Goal: Communication & Community: Participate in discussion

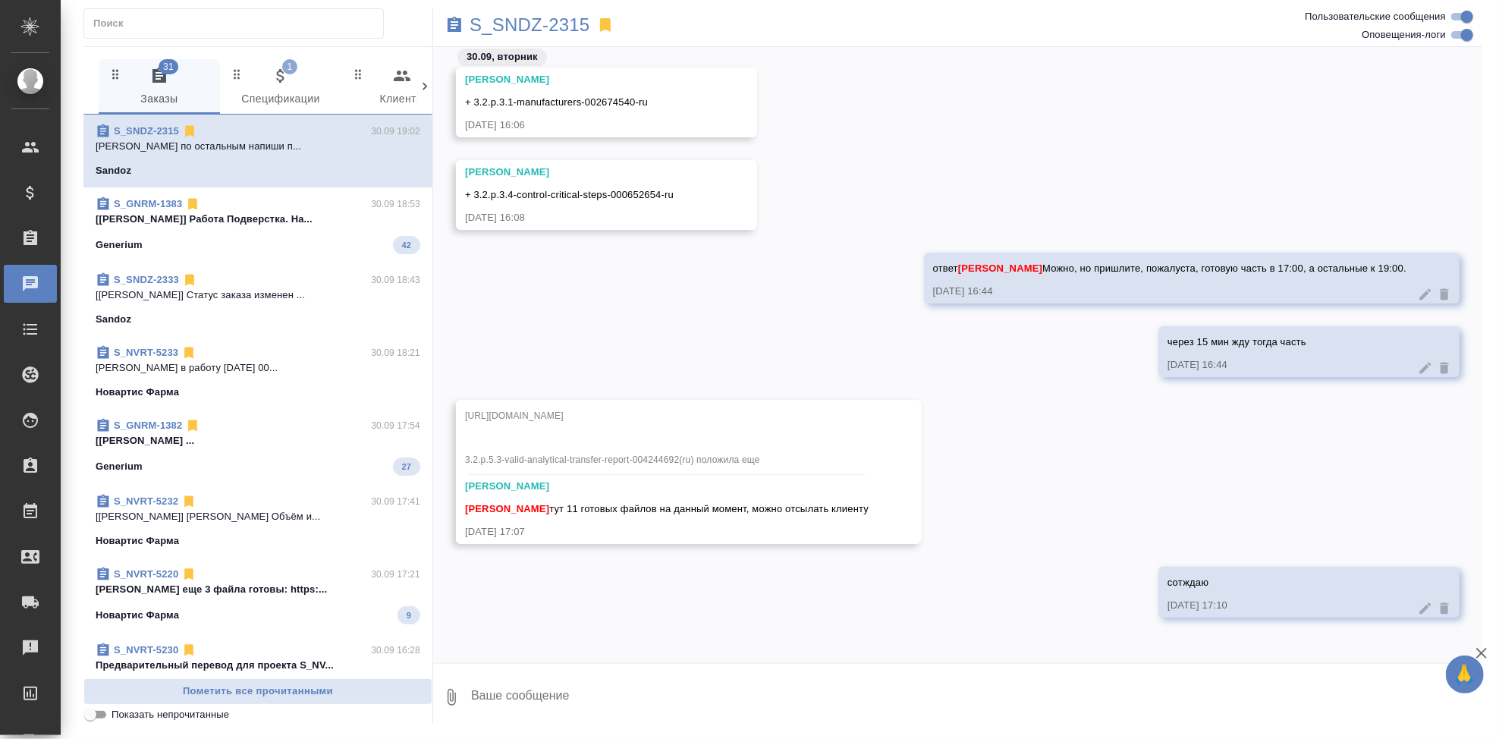
scroll to position [128542, 0]
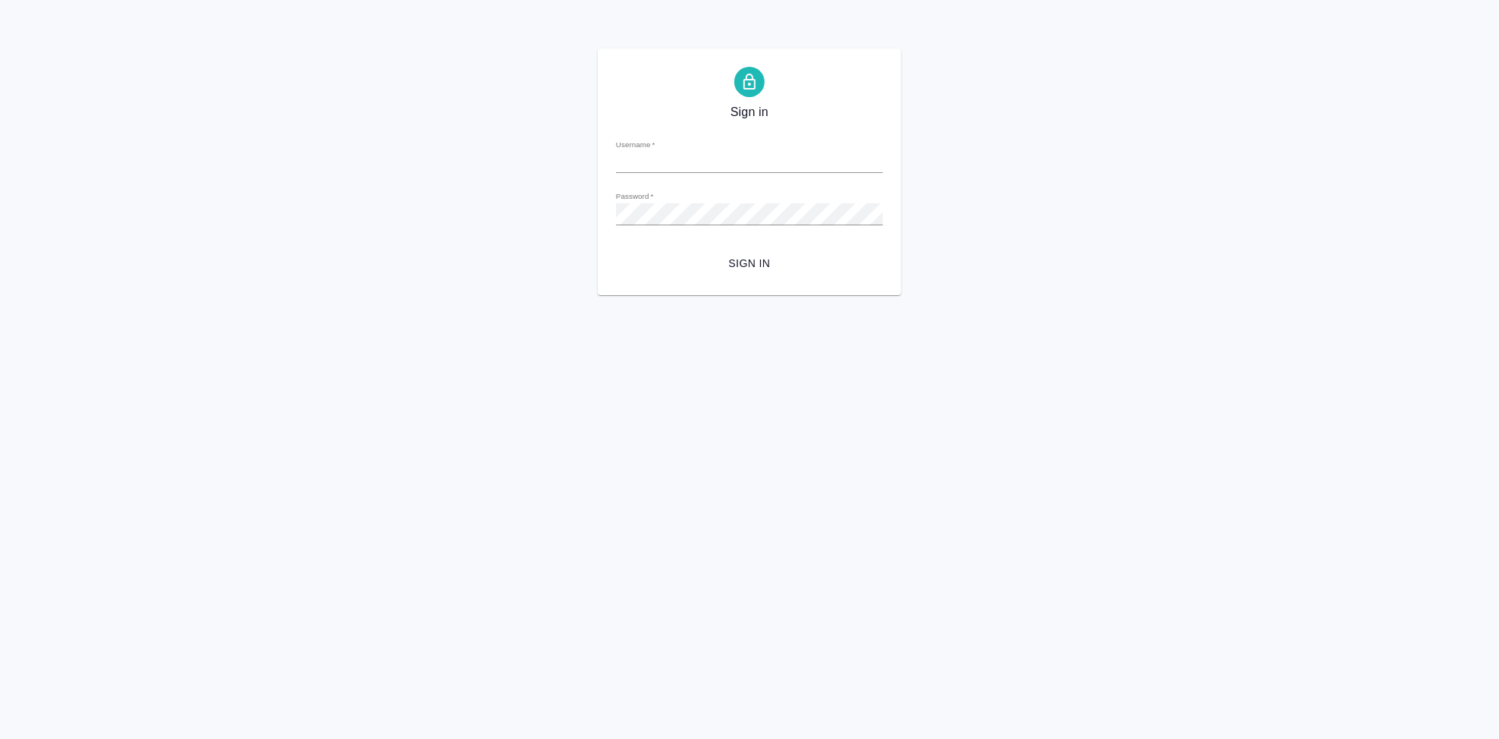
type input "a.kabargina@awatera.com"
click at [740, 252] on button "Sign in" at bounding box center [749, 264] width 267 height 28
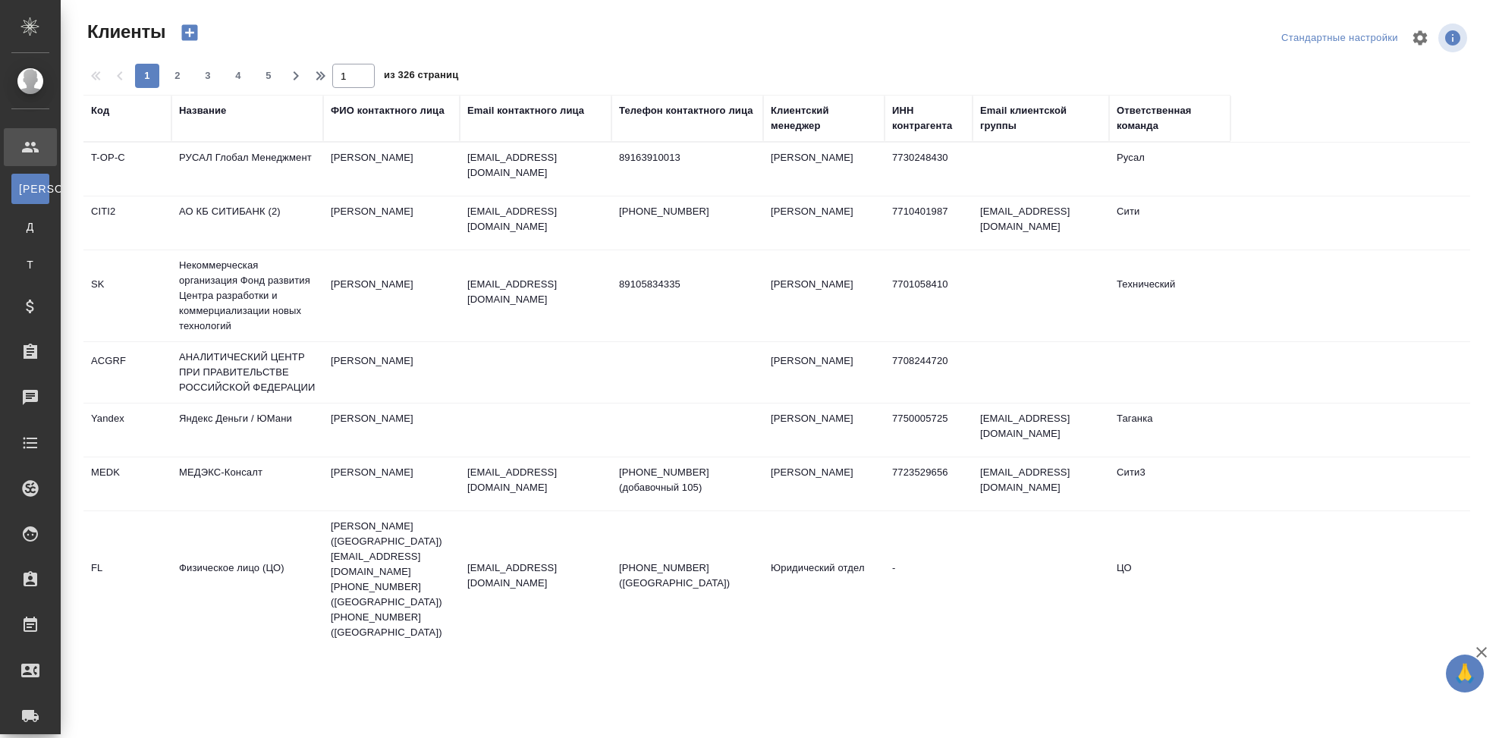
select select "RU"
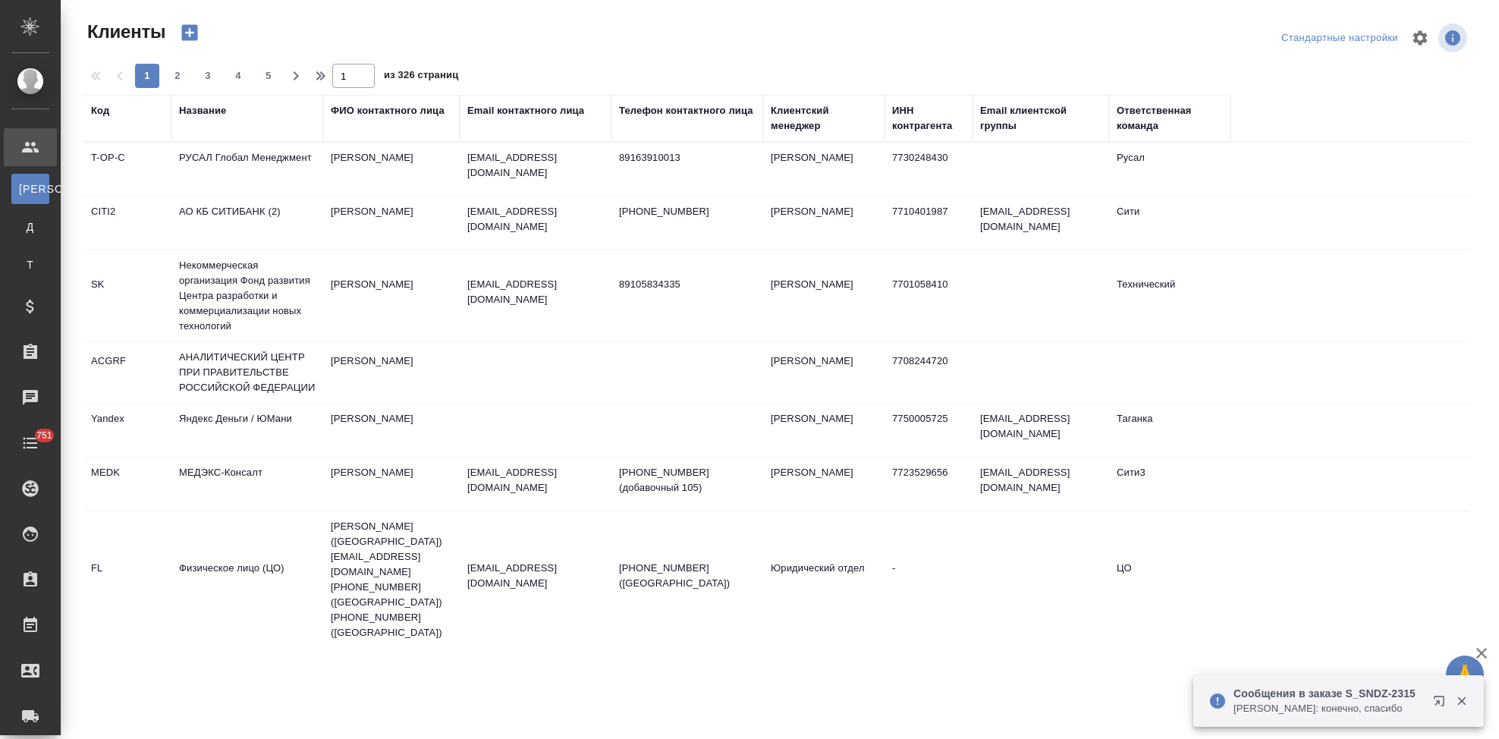
select select "RU"
click at [99, 118] on div "Код" at bounding box center [127, 118] width 73 height 30
click at [106, 114] on div "Код" at bounding box center [100, 110] width 18 height 15
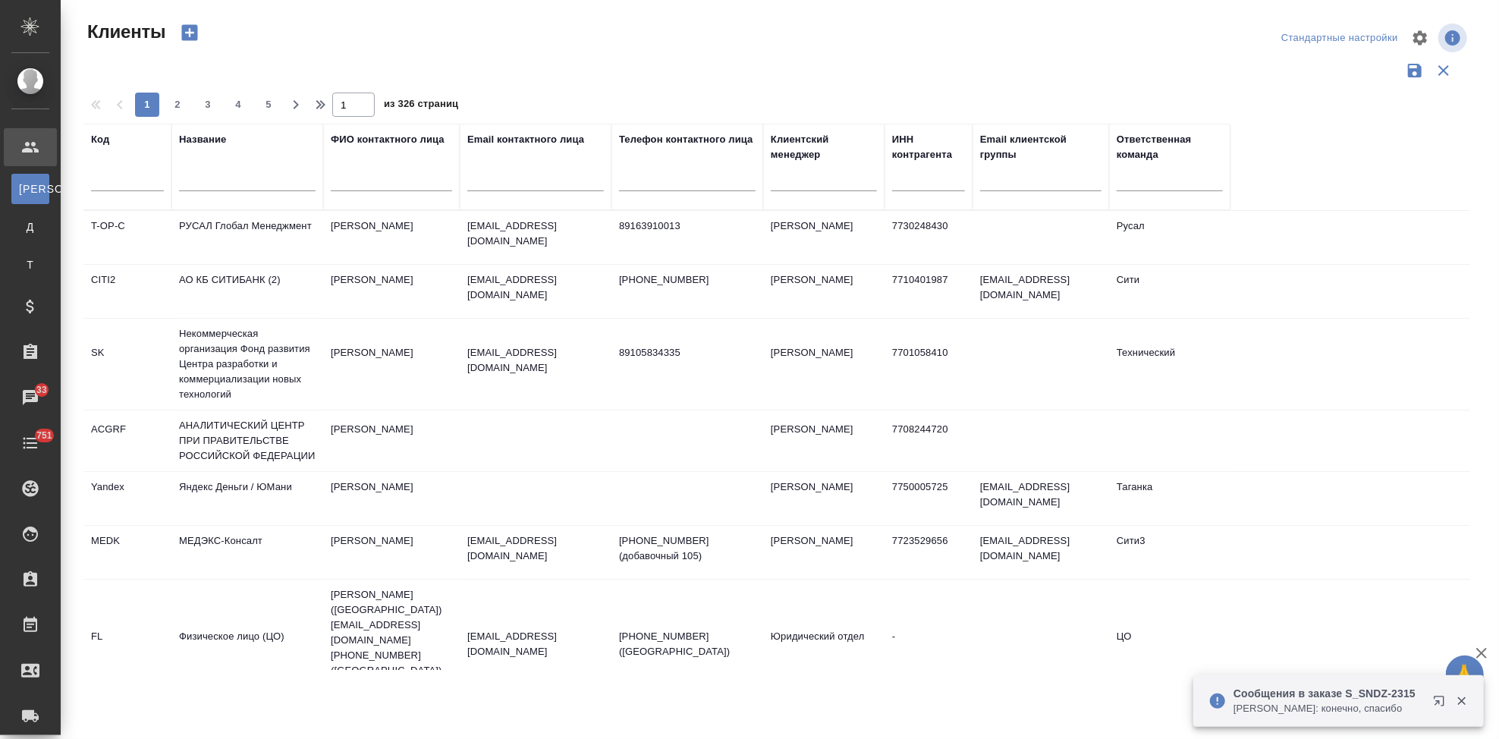
click at [139, 193] on div at bounding box center [127, 183] width 73 height 37
click at [134, 186] on input "text" at bounding box center [127, 181] width 73 height 19
type input "nvrt"
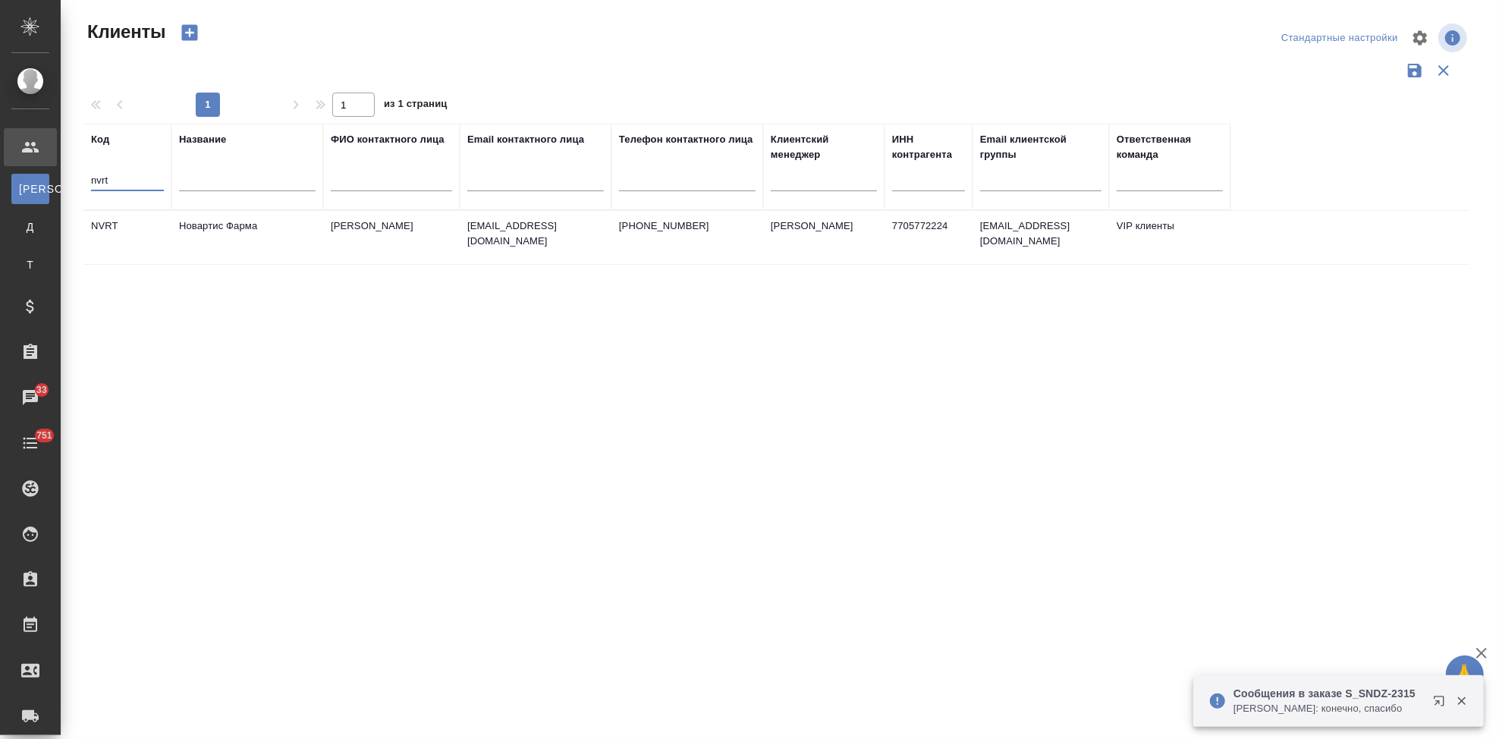
click at [390, 245] on td "Головина Дарья" at bounding box center [391, 237] width 137 height 53
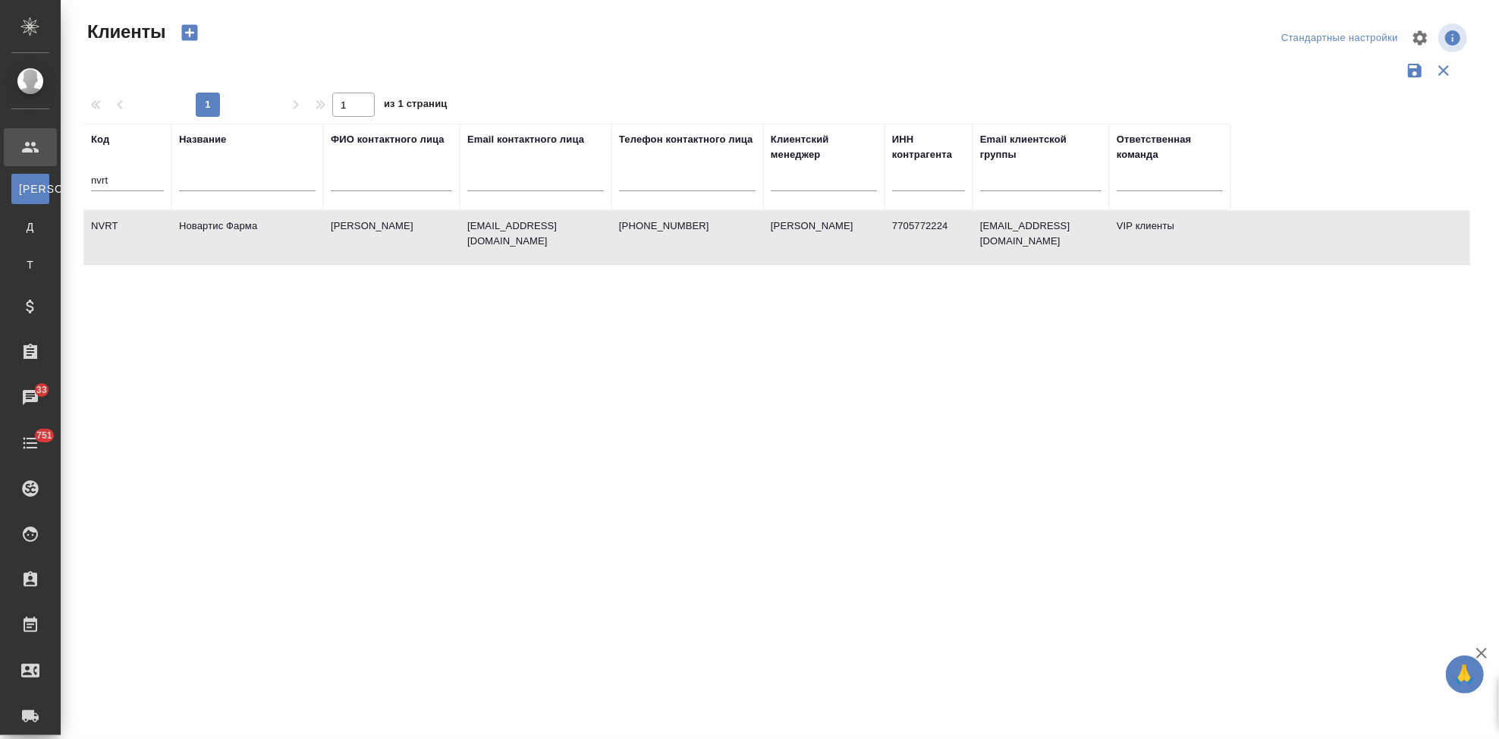
click at [390, 245] on td "Головина Дарья" at bounding box center [391, 237] width 137 height 53
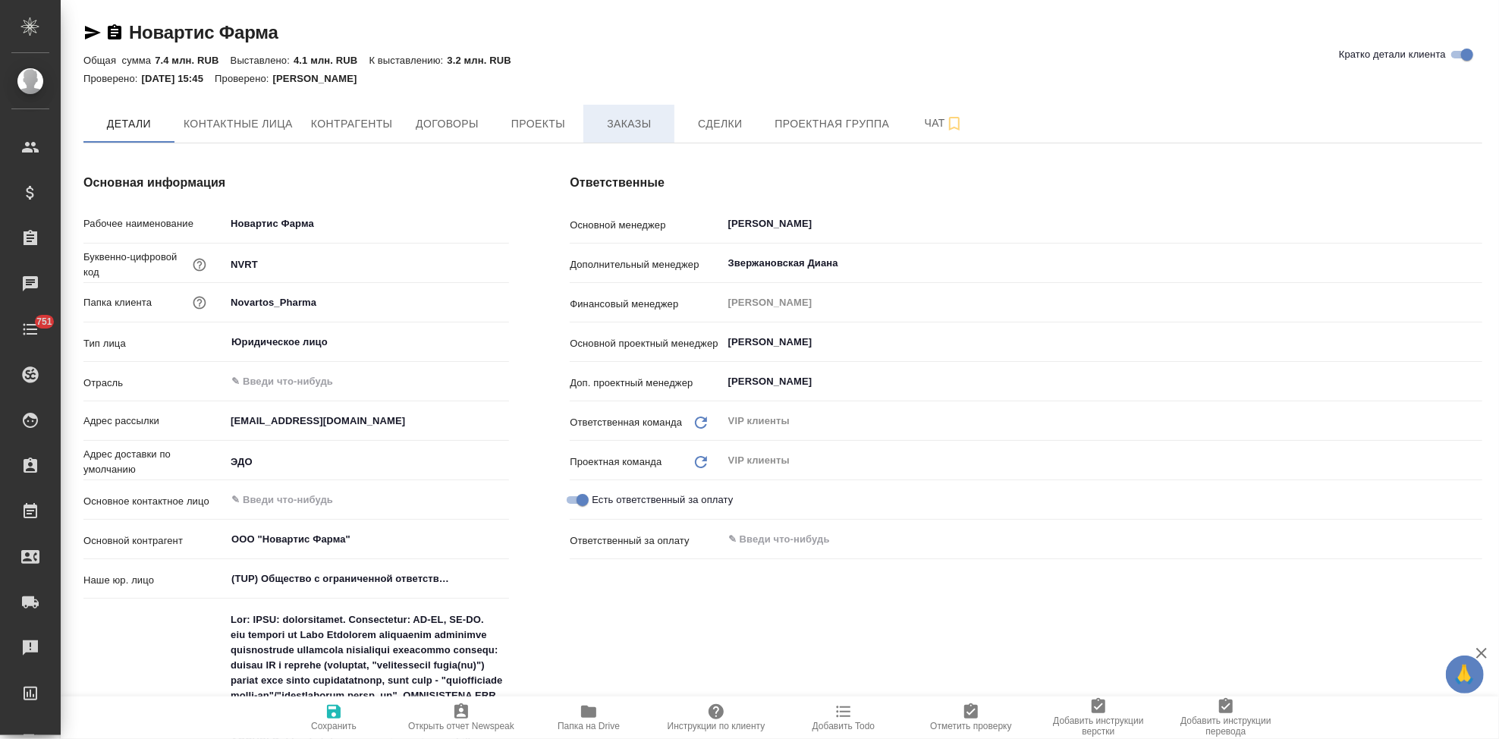
click at [636, 121] on span "Заказы" at bounding box center [628, 124] width 73 height 19
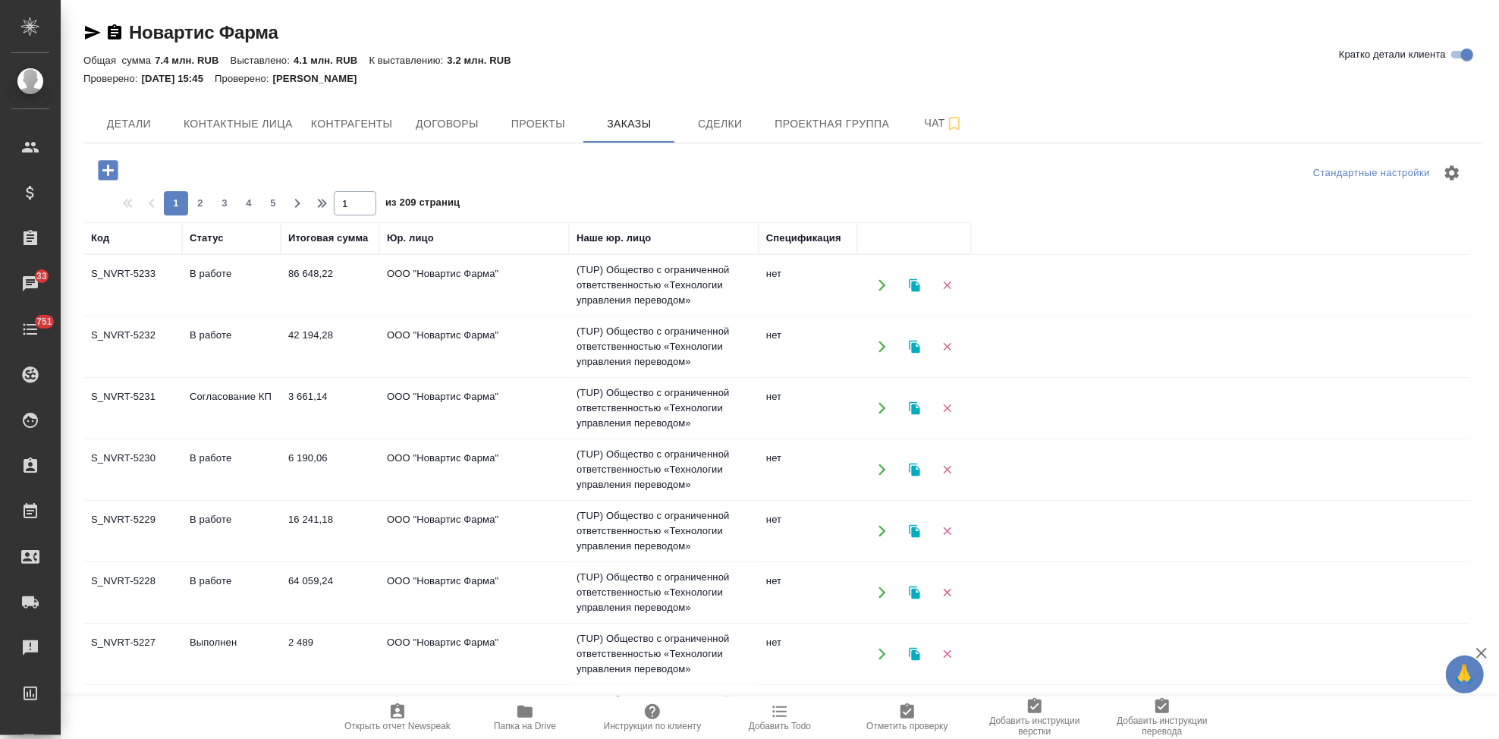
click at [202, 401] on td "Согласование КП" at bounding box center [231, 408] width 99 height 53
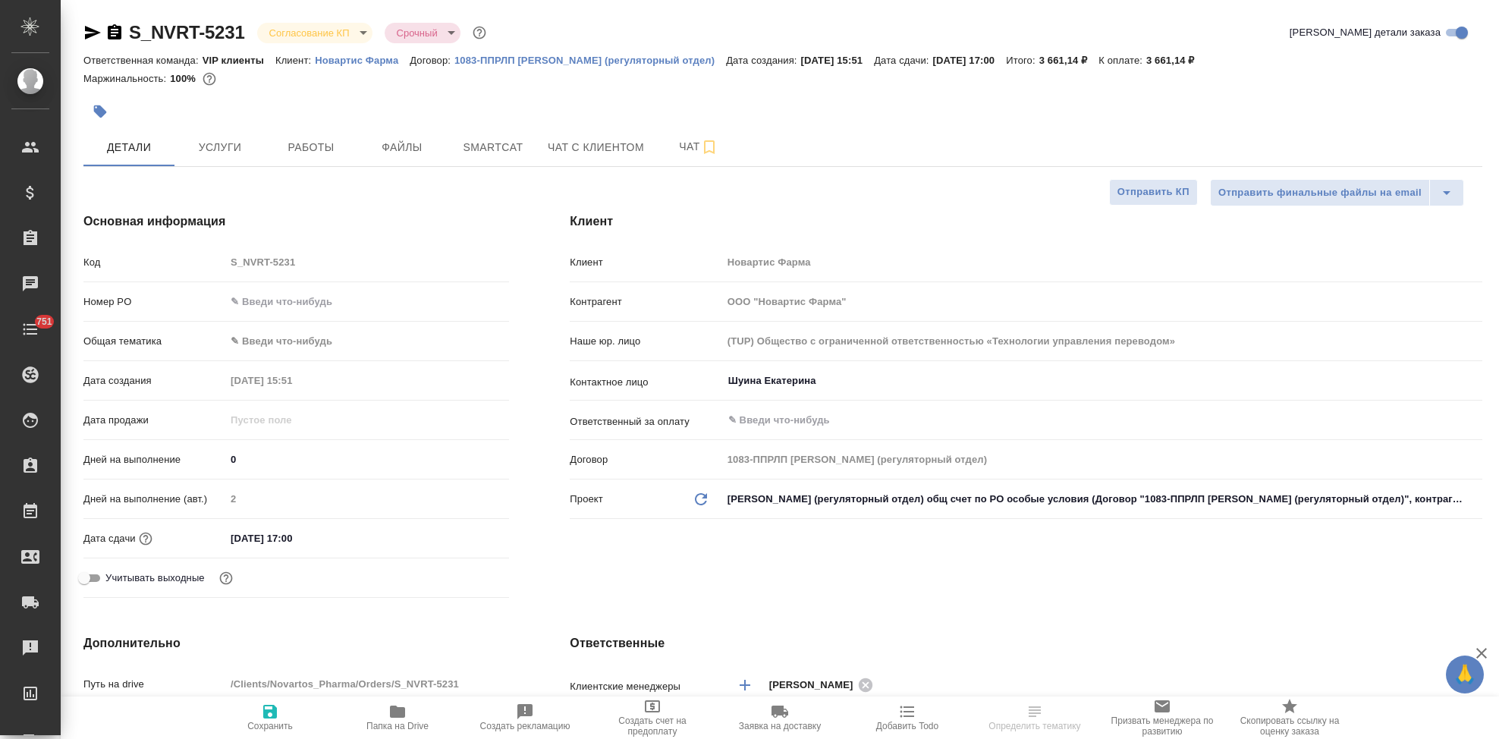
select select "RU"
click at [357, 33] on body "🙏 .cls-1 fill:#fff; AWATERA Kabargina [PERSON_NAME] Спецификации Заказы 33 Чаты…" at bounding box center [749, 369] width 1499 height 739
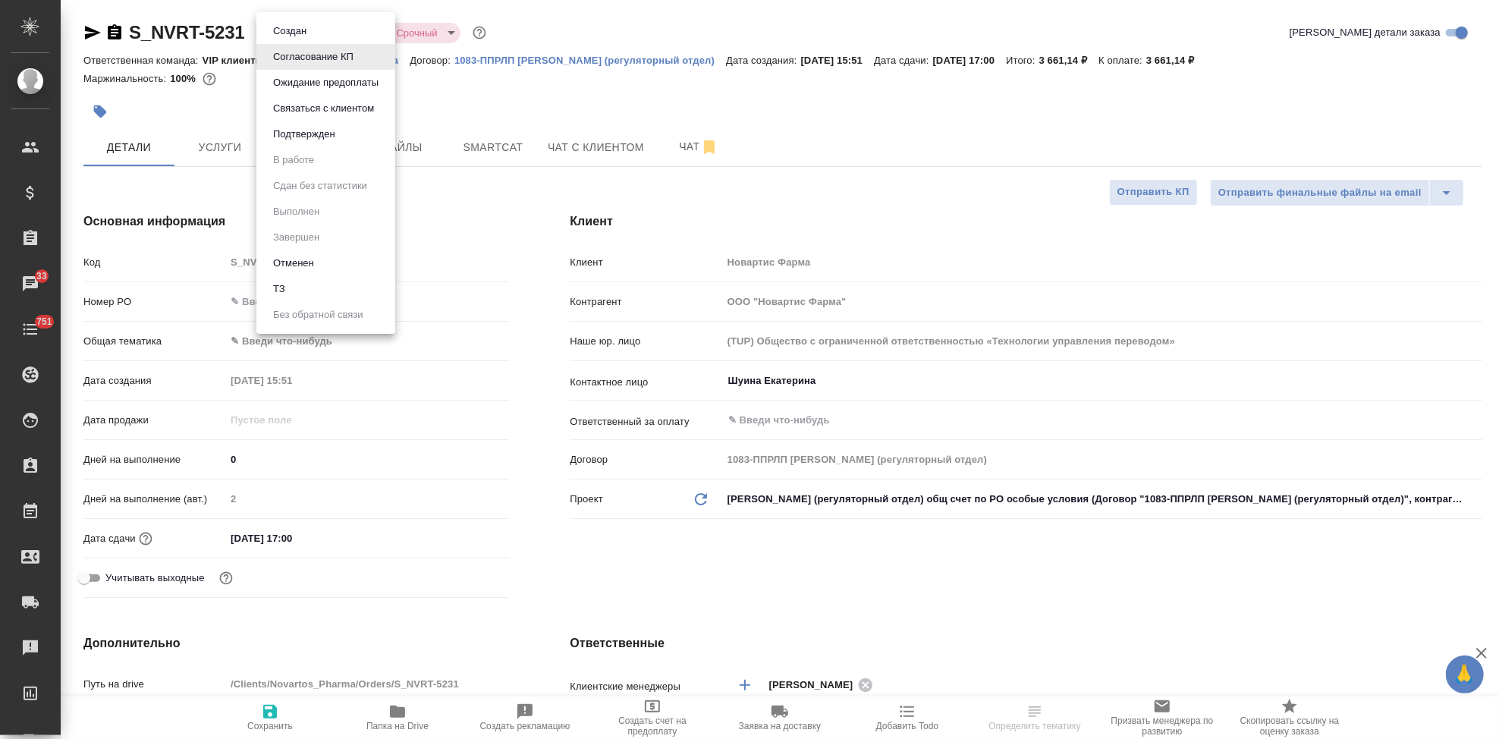
click at [364, 143] on li "Подтвержден" at bounding box center [325, 134] width 139 height 26
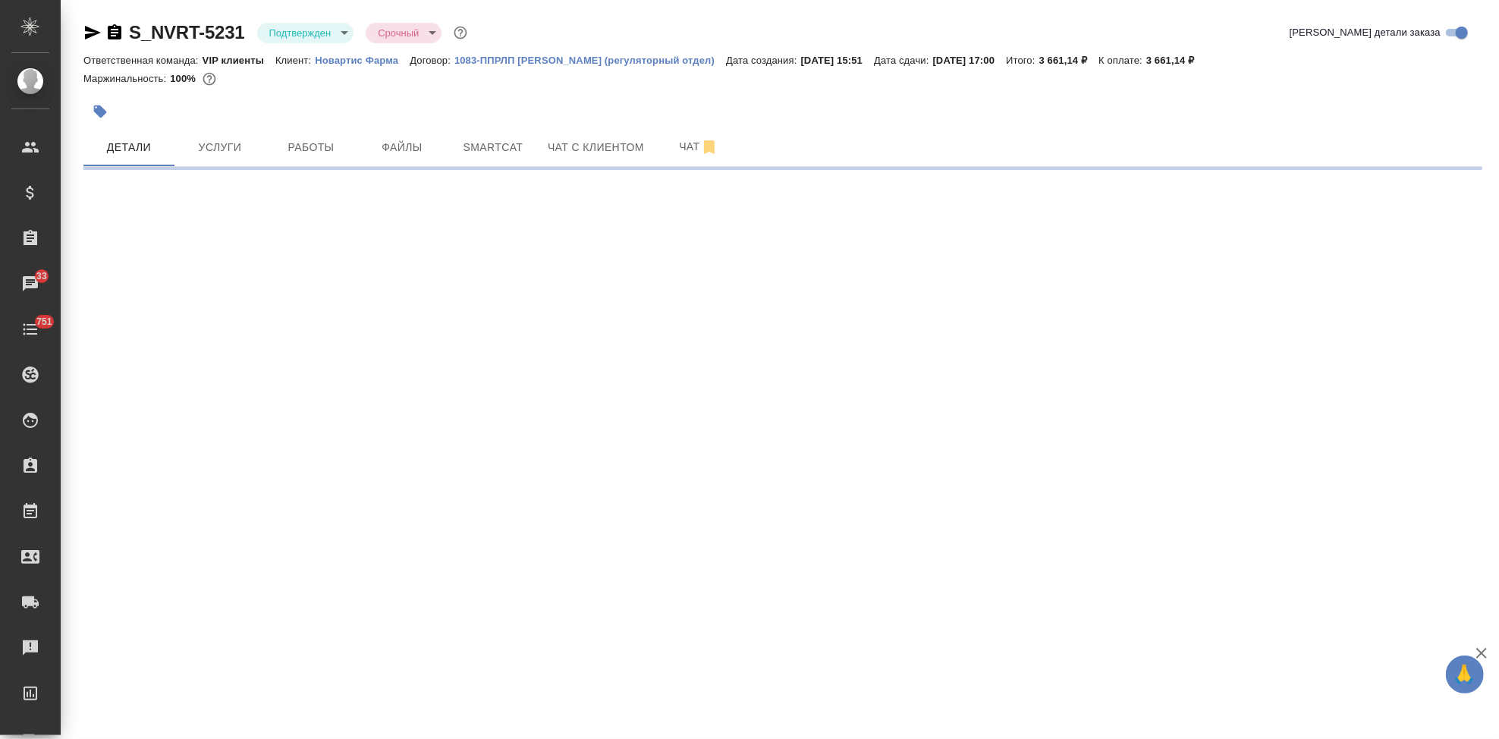
select select "RU"
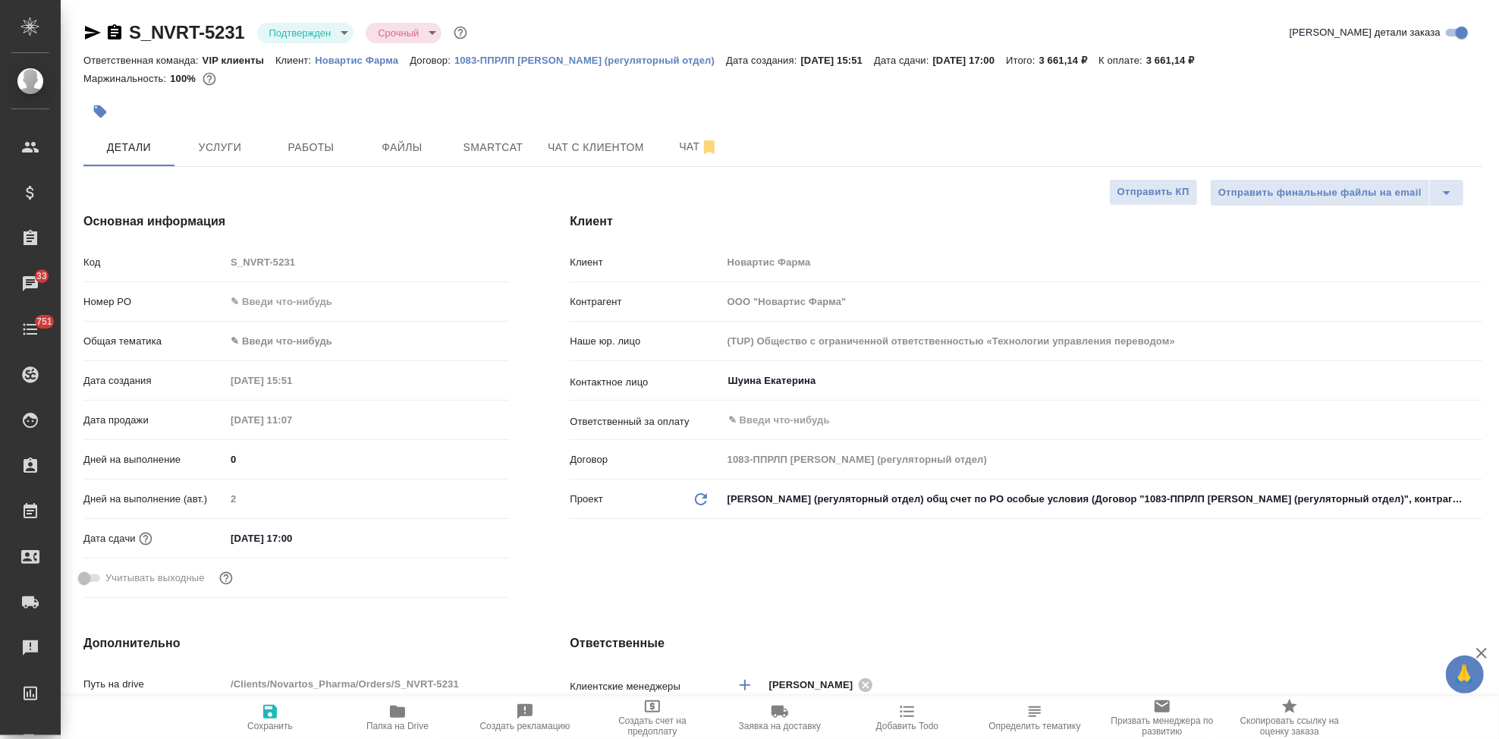
type textarea "x"
click at [679, 149] on span "Чат" at bounding box center [698, 146] width 73 height 19
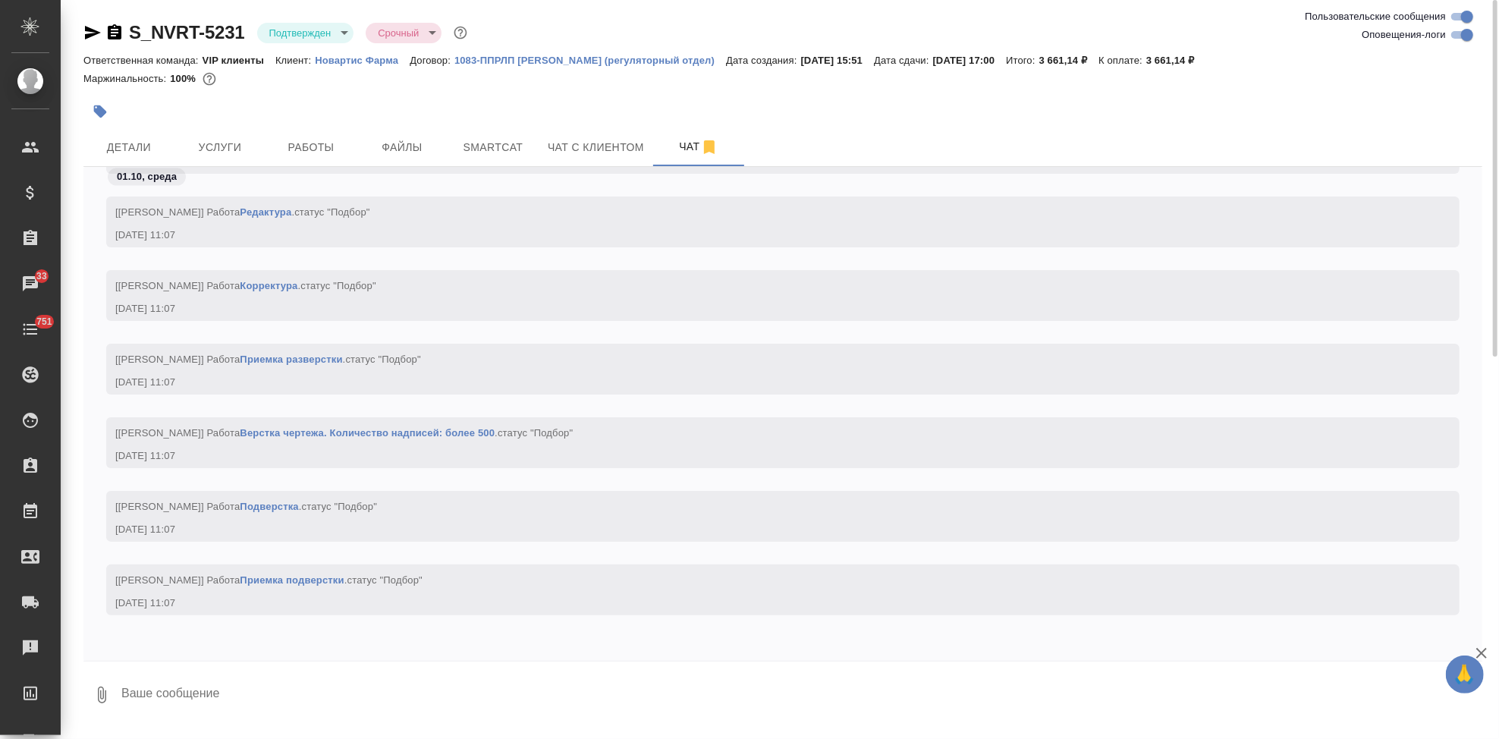
scroll to position [10995, 0]
click at [244, 696] on textarea at bounding box center [801, 695] width 1362 height 52
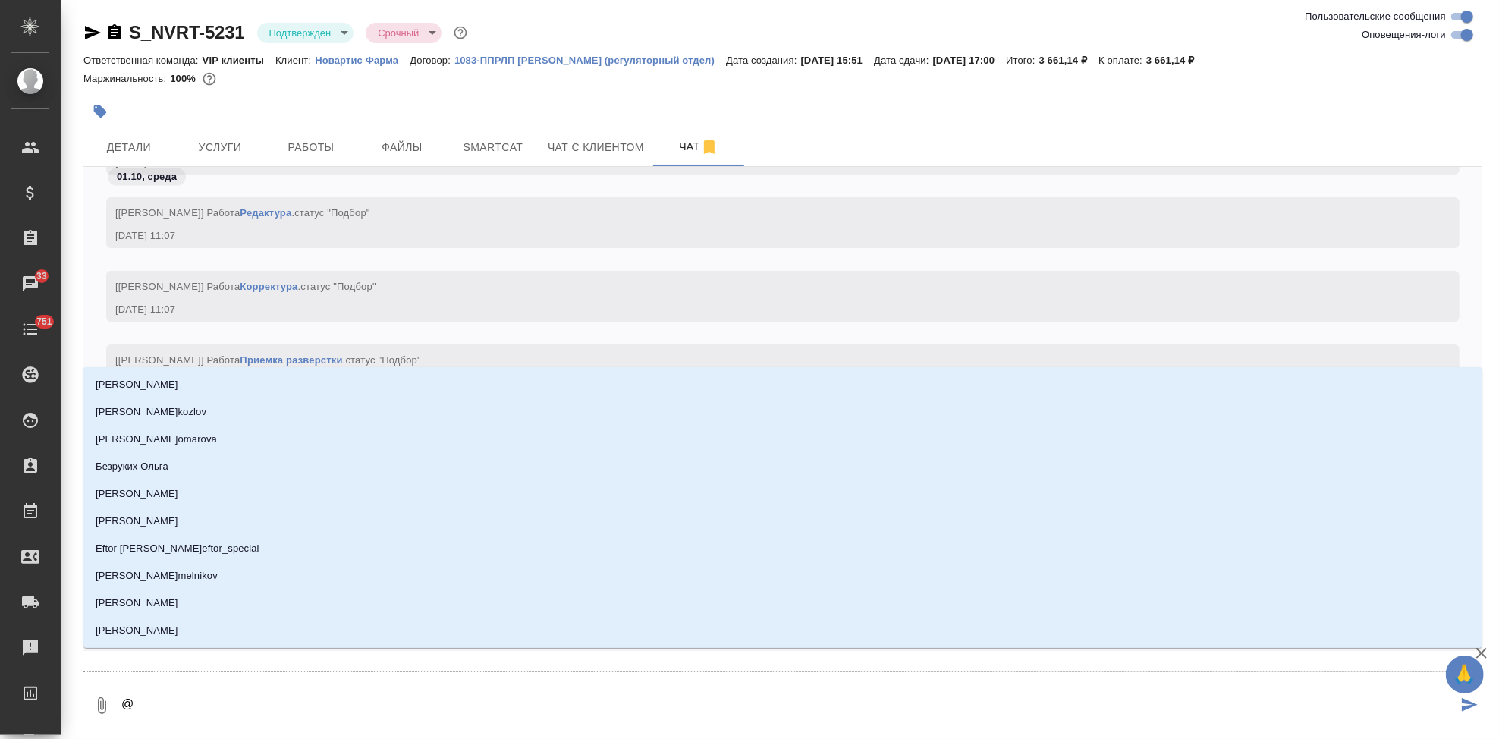
type textarea "@г"
type input "г"
type textarea "@гр"
type input "гр"
type textarea "@гра"
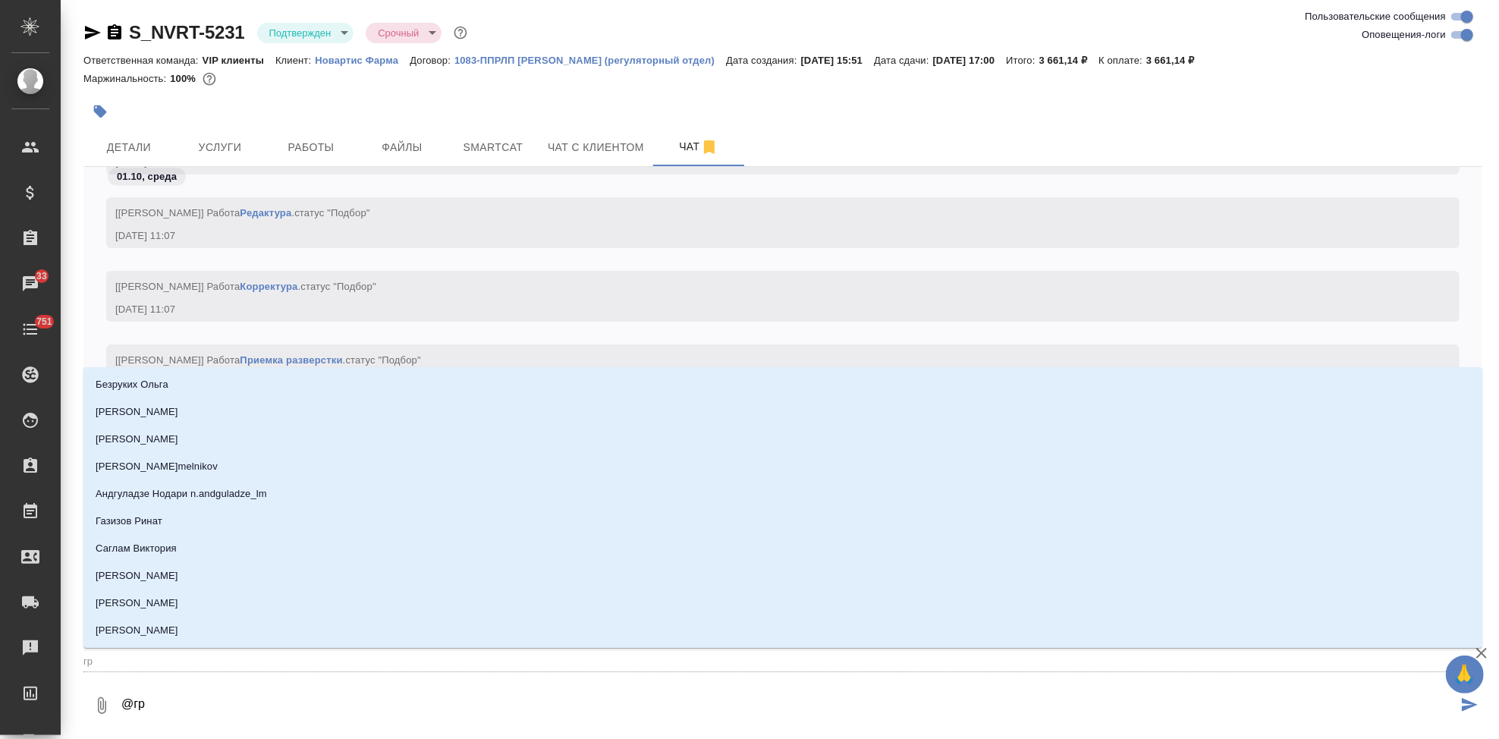
type input "гра"
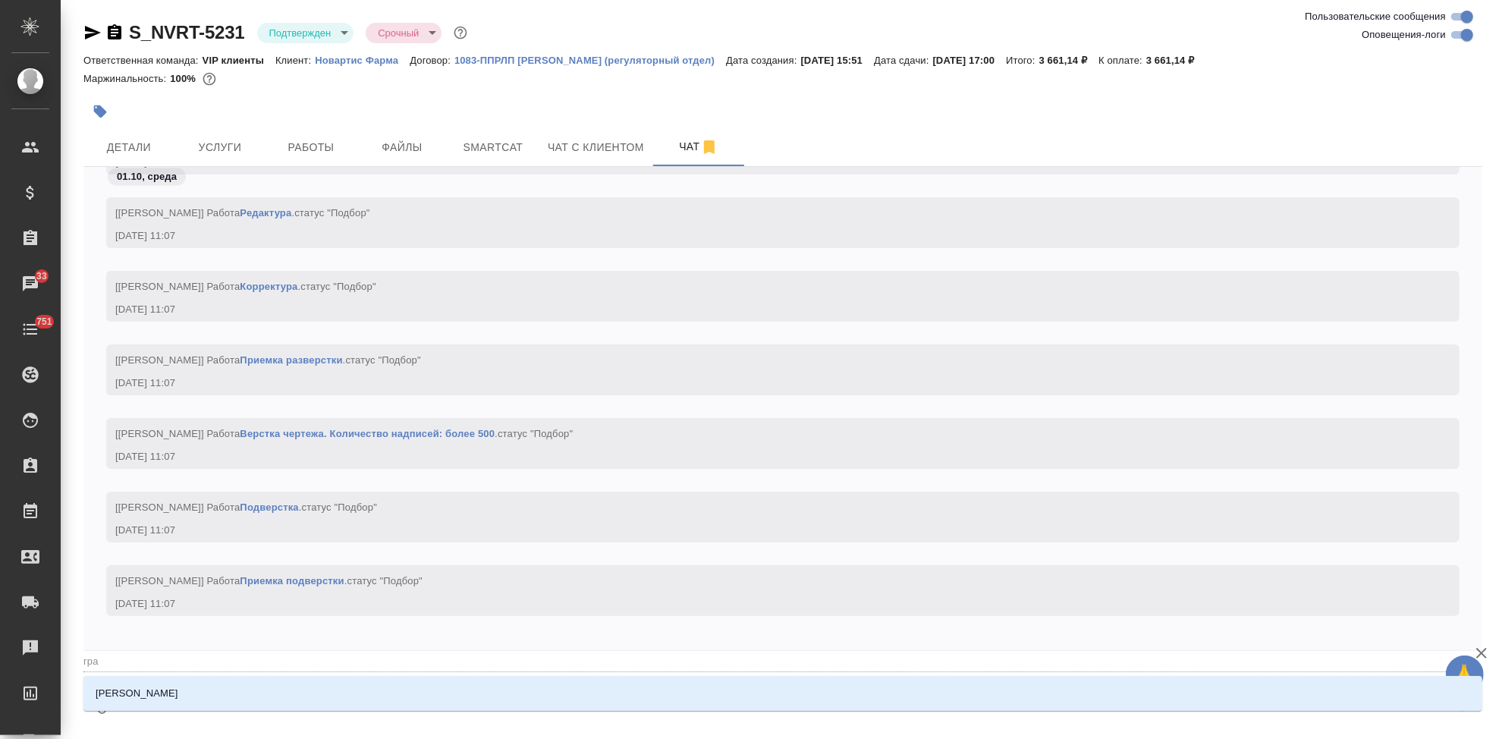
type textarea "@граьб"
type input "граьб"
type textarea "@граь"
type input "граь"
type textarea "@гра"
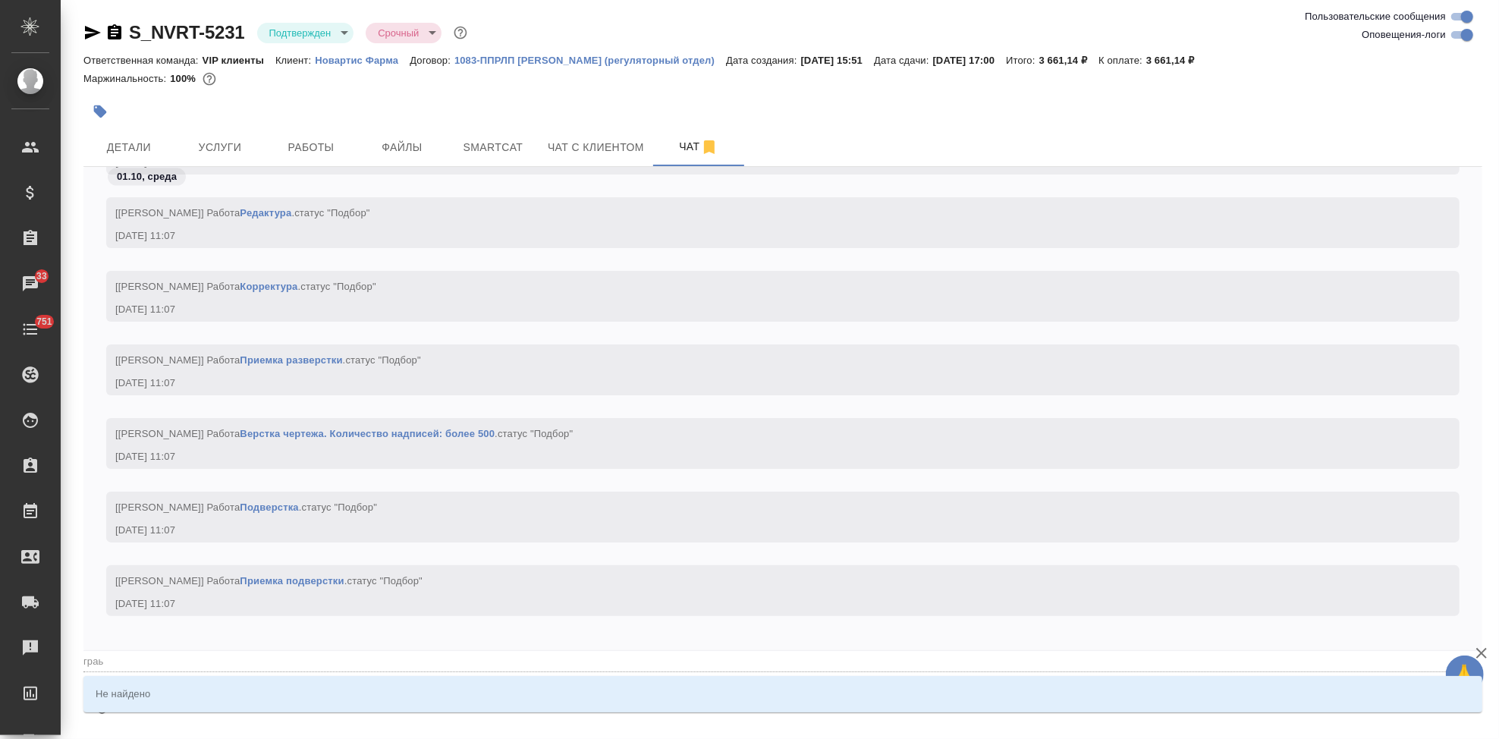
type input "гра"
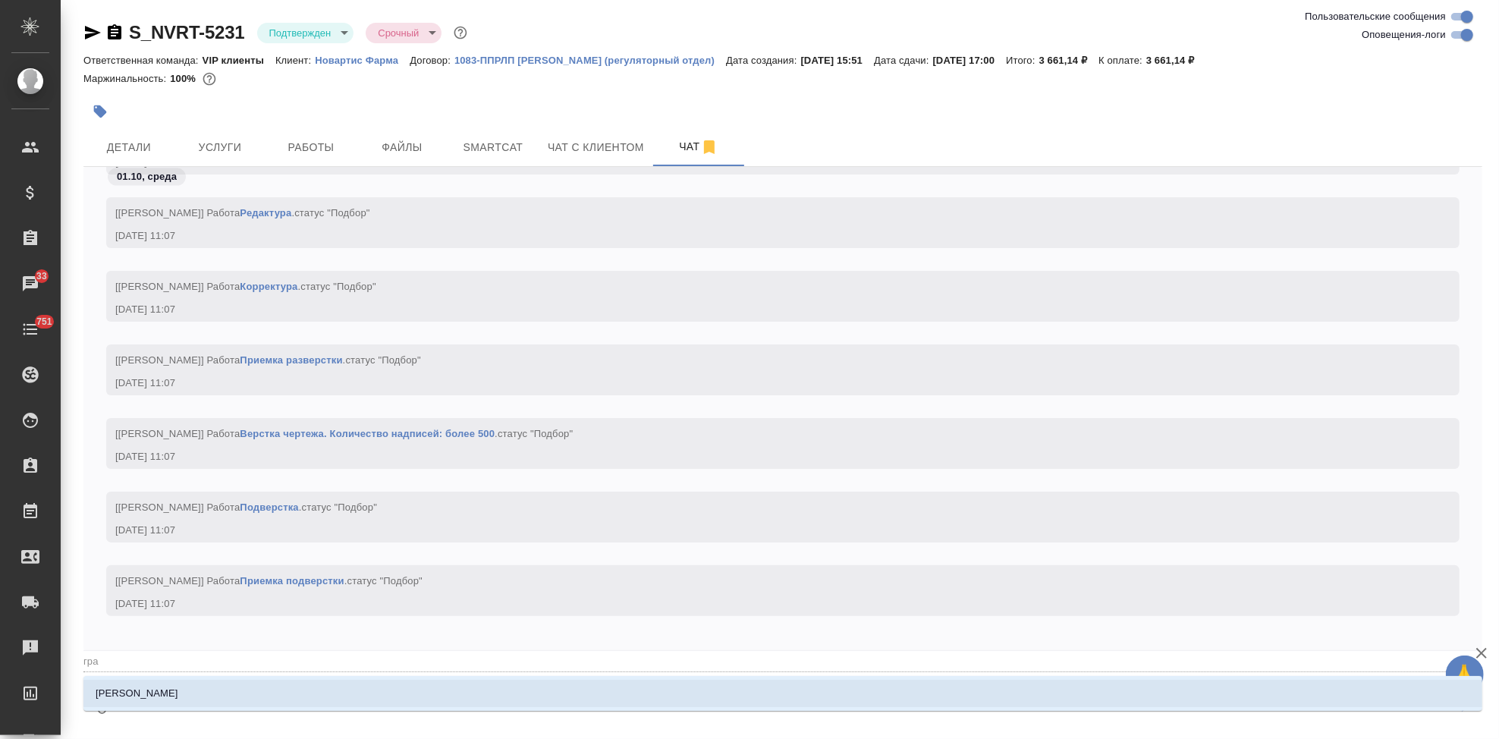
click at [223, 689] on li "[PERSON_NAME]" at bounding box center [782, 693] width 1399 height 27
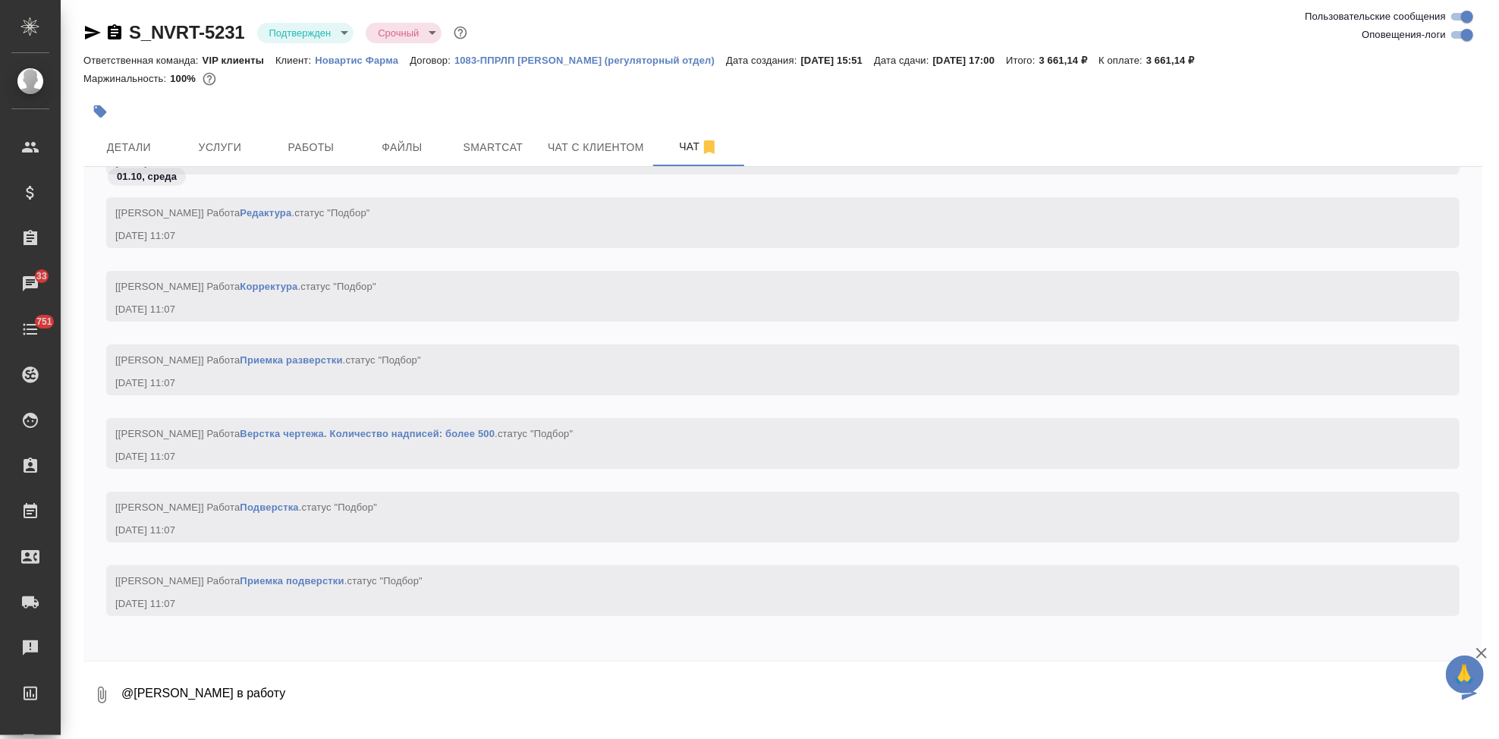
type textarea "@[PERSON_NAME] в работу"
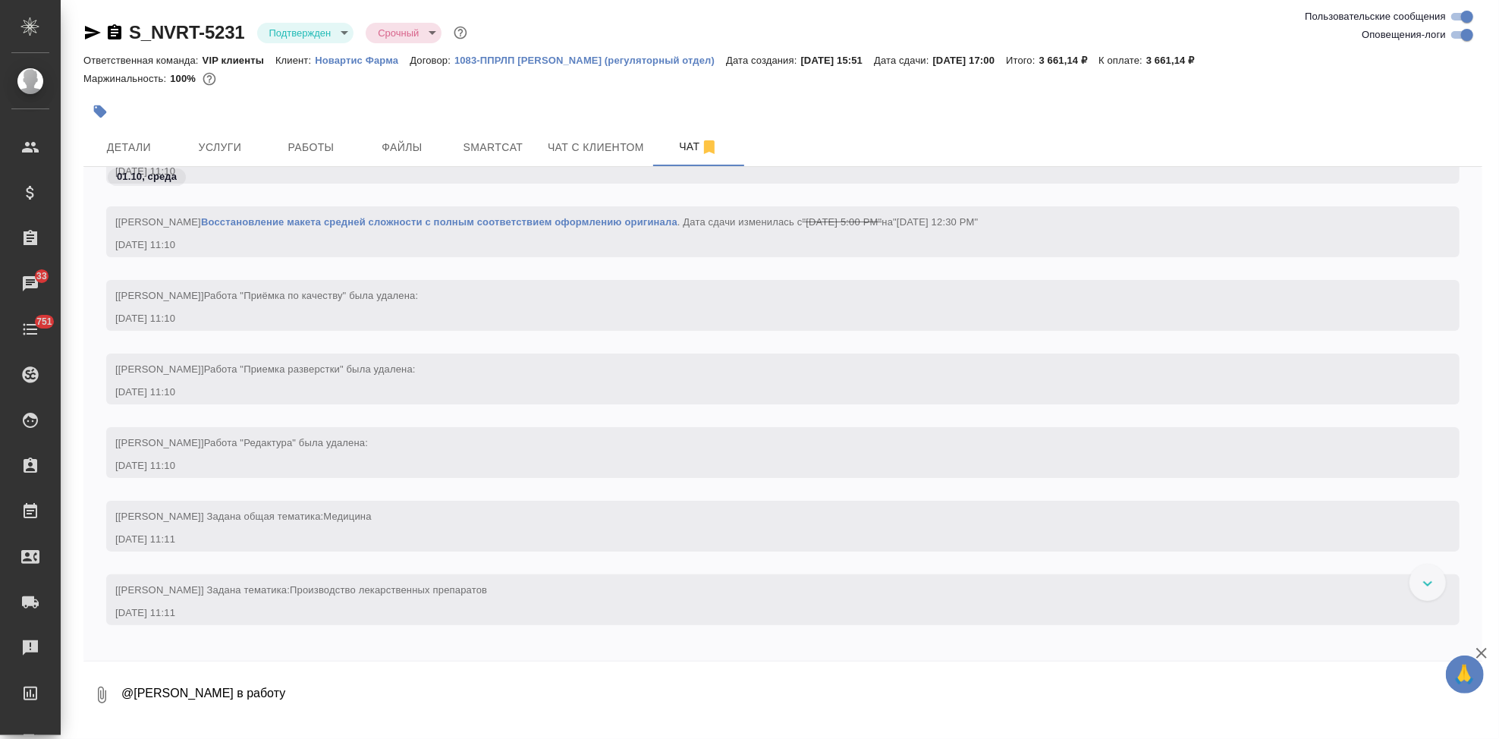
scroll to position [4089, 0]
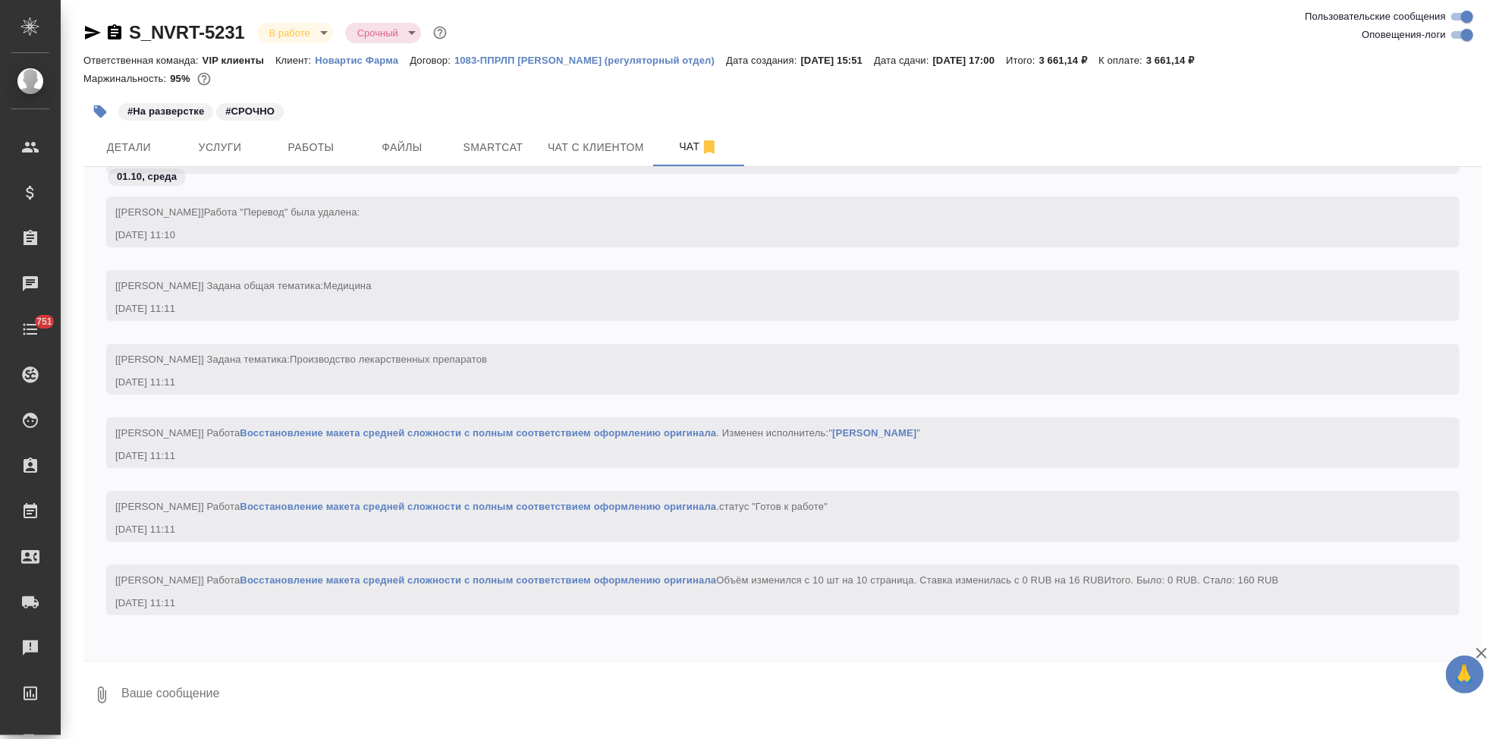
scroll to position [25538, 0]
